Goal: Entertainment & Leisure: Consume media (video, audio)

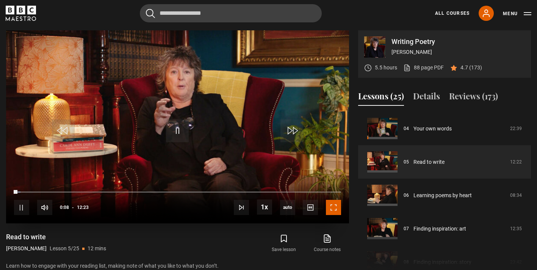
click at [337, 213] on span "Video Player" at bounding box center [333, 207] width 15 height 15
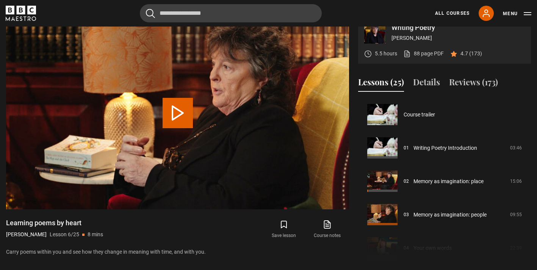
scroll to position [167, 0]
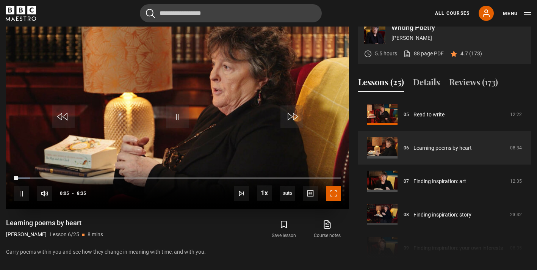
click at [333, 195] on span "Video Player" at bounding box center [333, 193] width 15 height 15
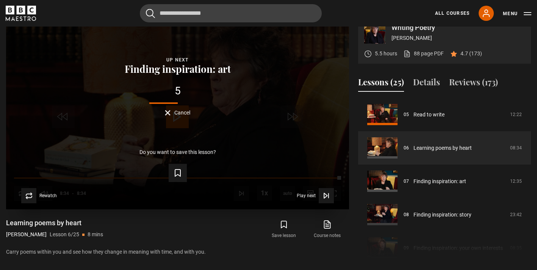
click at [173, 112] on button "Cancel" at bounding box center [177, 113] width 25 height 6
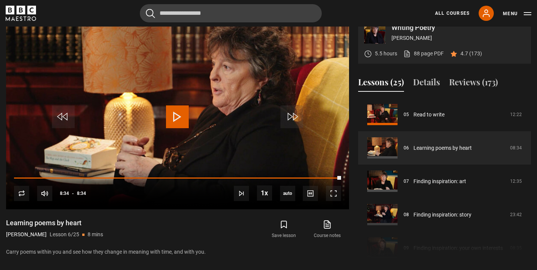
drag, startPoint x: 434, startPoint y: 36, endPoint x: 392, endPoint y: 39, distance: 42.2
click at [392, 39] on p "[PERSON_NAME]" at bounding box center [458, 38] width 133 height 8
copy p "[PERSON_NAME]"
